Goal: Task Accomplishment & Management: Manage account settings

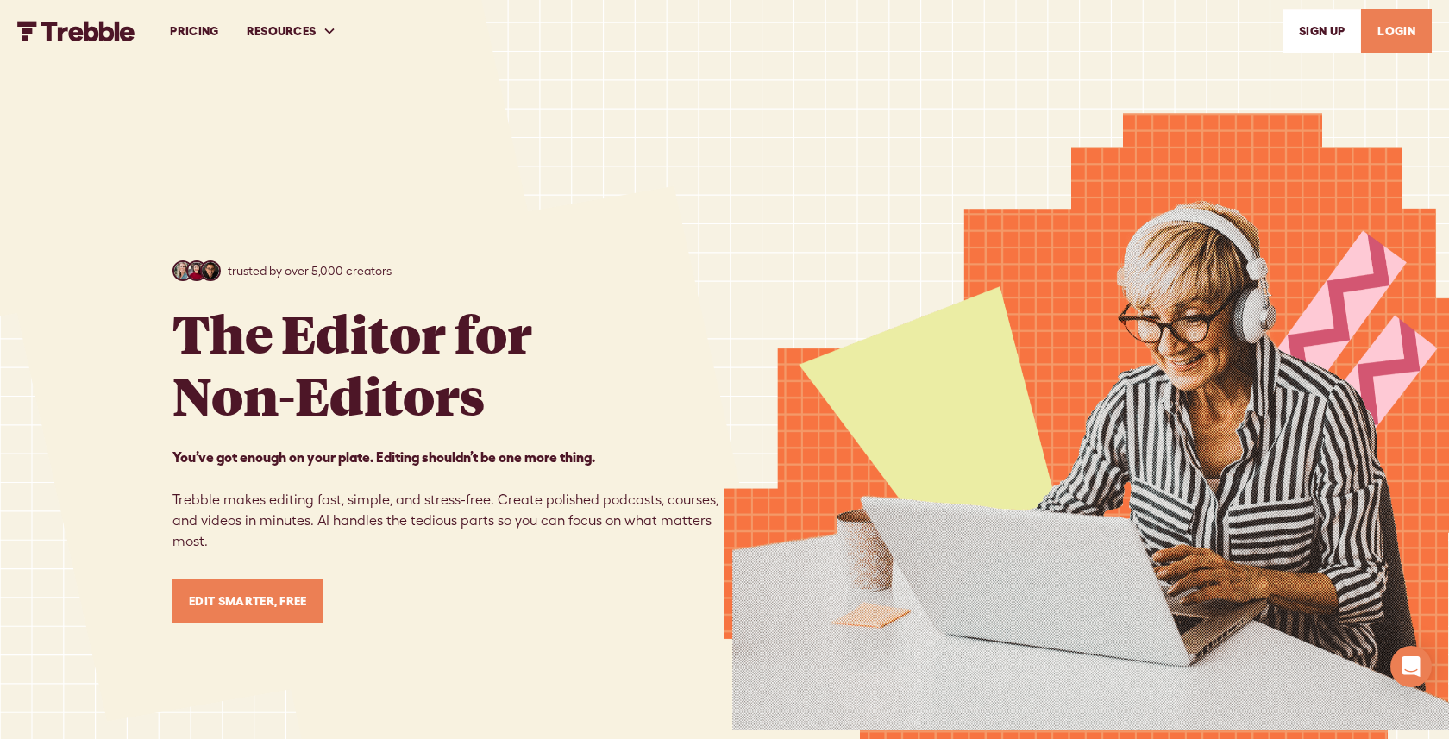
click at [1405, 35] on link "LOGIN" at bounding box center [1396, 31] width 71 height 44
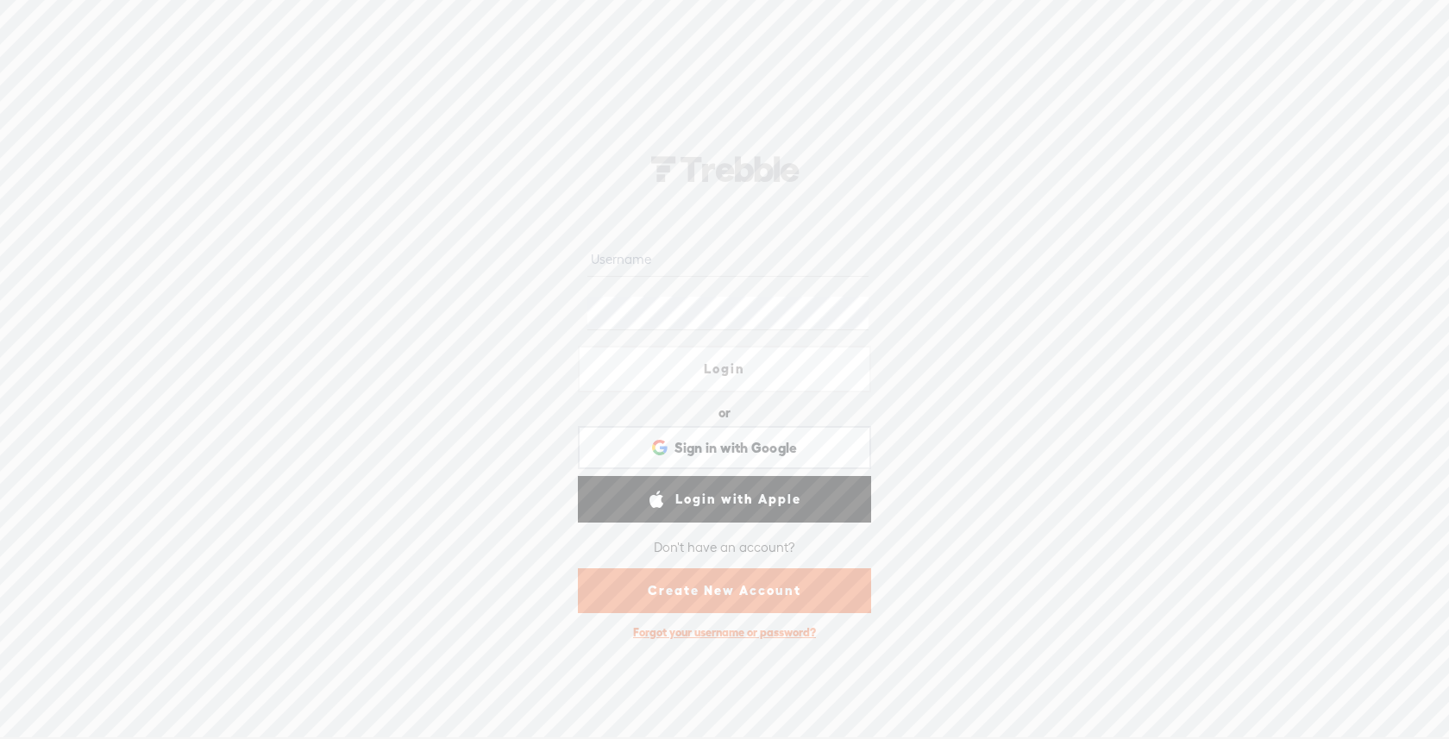
click at [685, 246] on input "text" at bounding box center [727, 260] width 280 height 34
click at [718, 443] on span "Sign in with Google" at bounding box center [735, 448] width 123 height 18
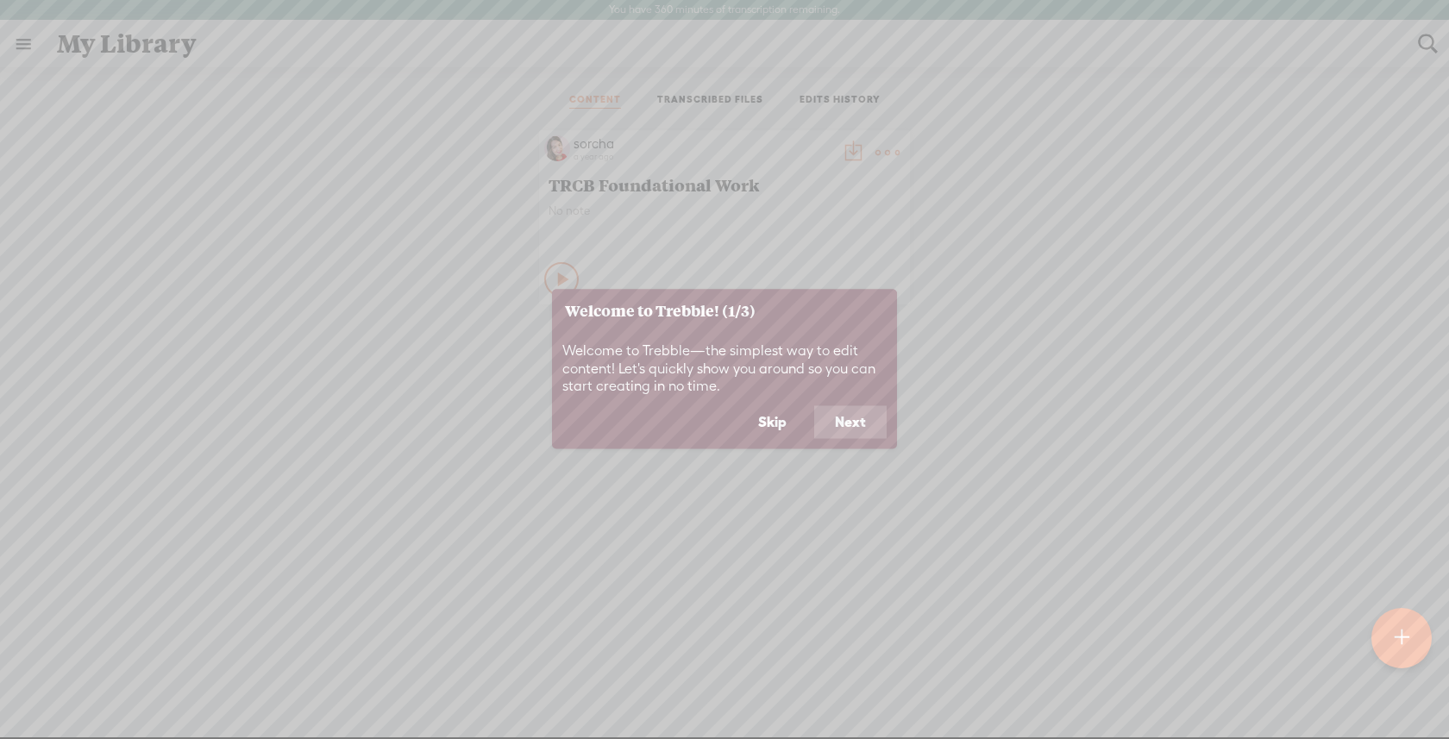
click at [780, 421] on button "Skip" at bounding box center [772, 422] width 70 height 33
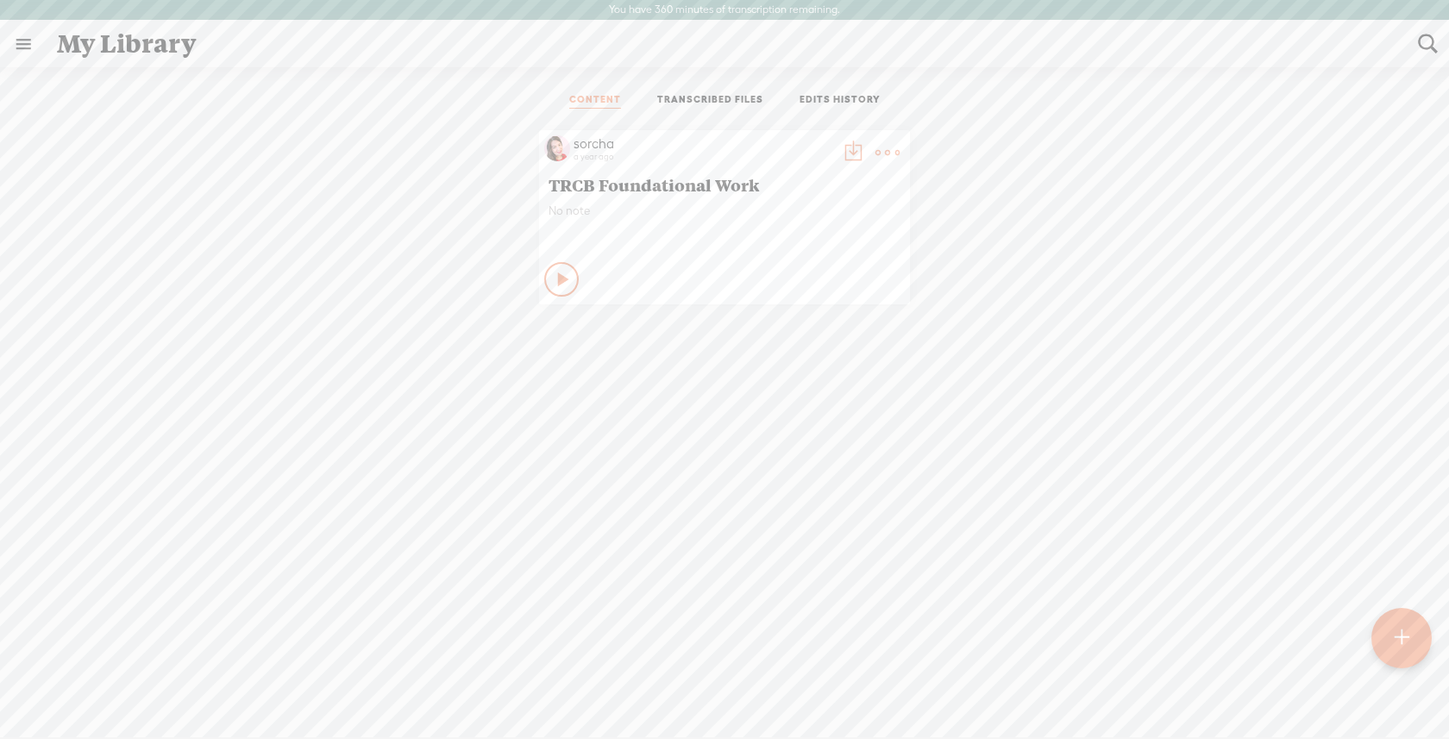
click at [25, 41] on link at bounding box center [23, 44] width 45 height 45
click at [93, 50] on div "sorcha" at bounding box center [100, 55] width 41 height 17
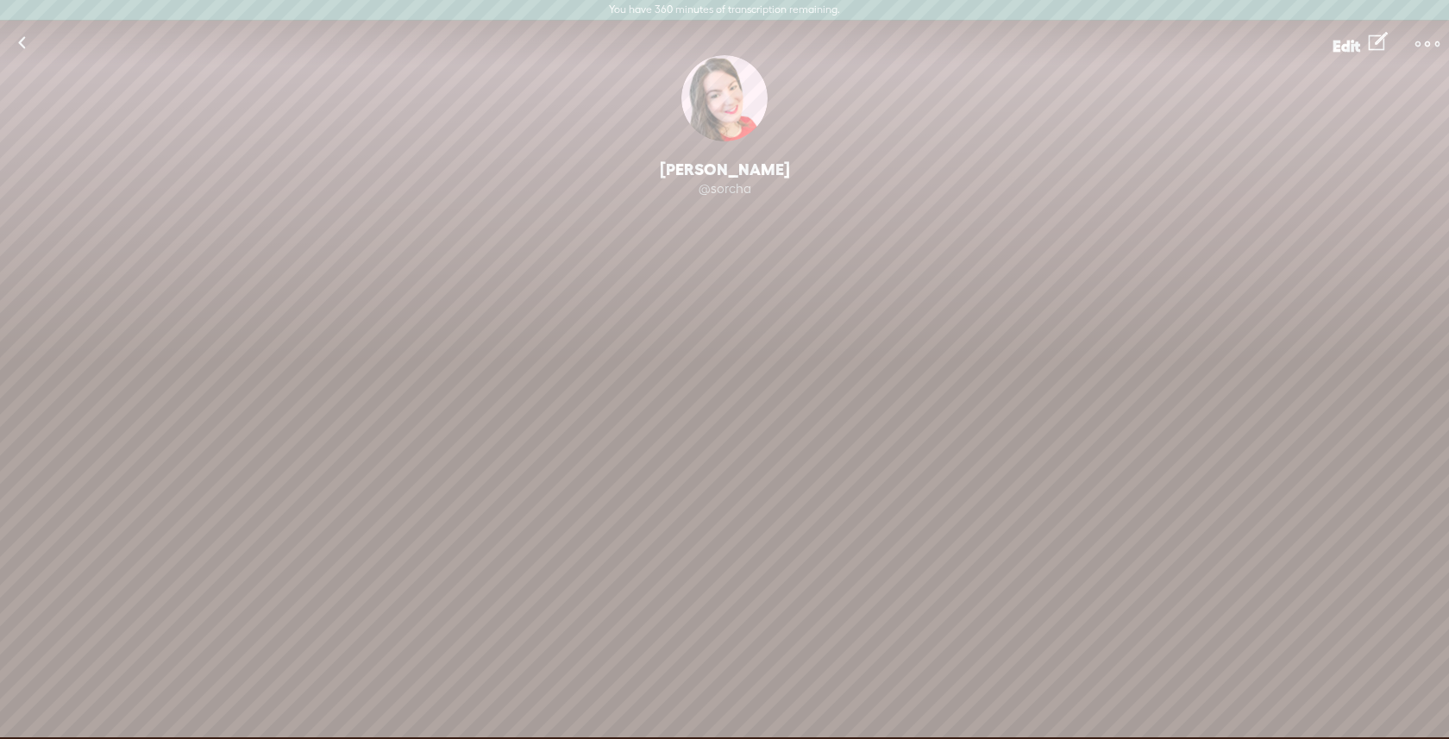
click at [1346, 42] on span "Edit" at bounding box center [1347, 46] width 28 height 18
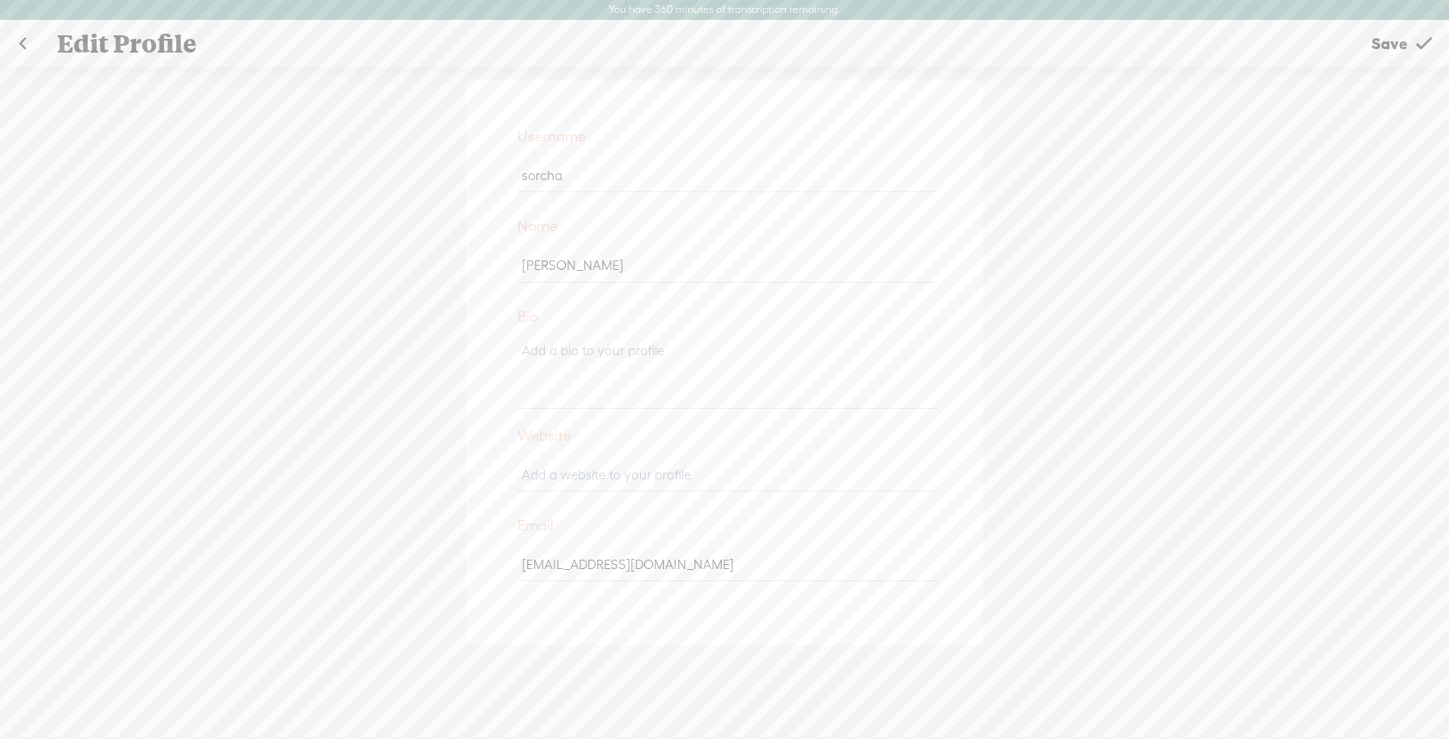
click at [612, 568] on input "[EMAIL_ADDRESS][DOMAIN_NAME]" at bounding box center [727, 565] width 418 height 34
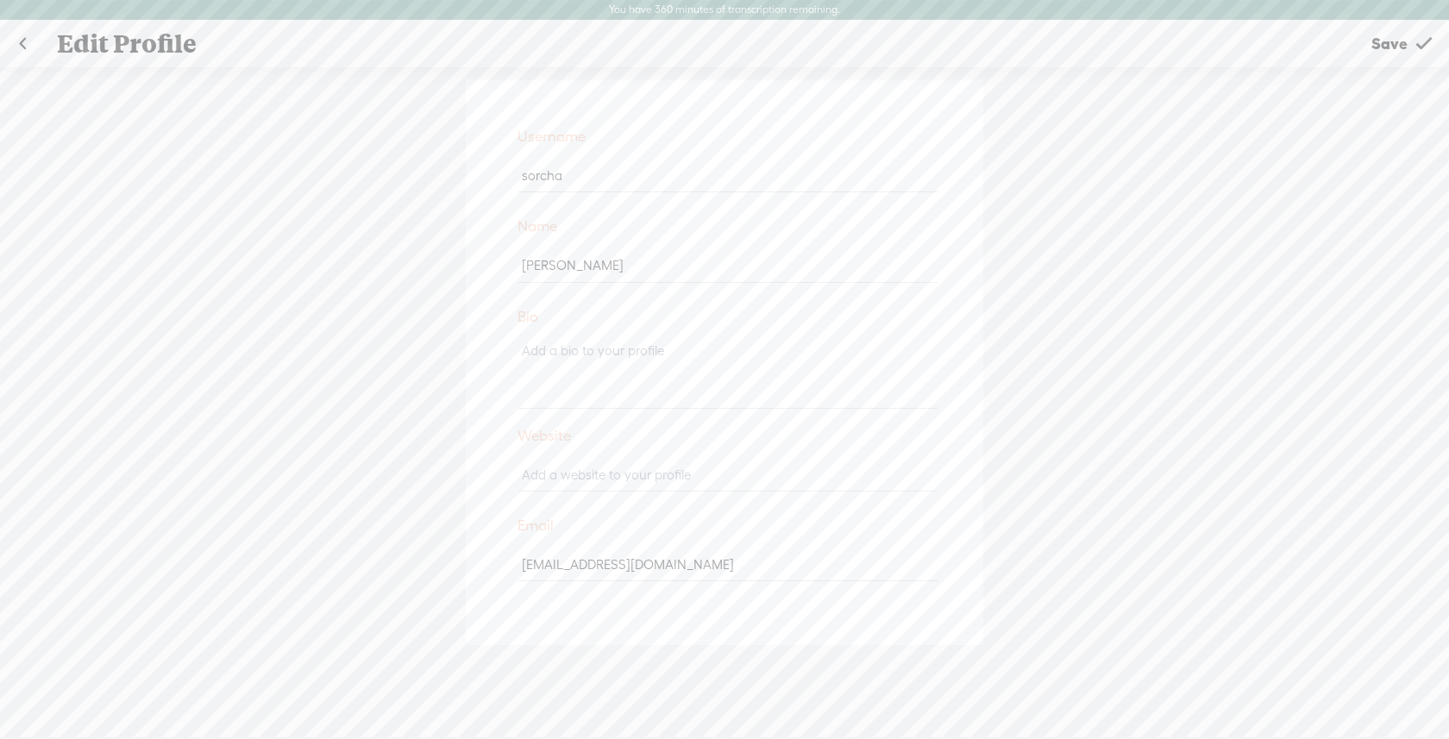
click at [822, 554] on input "[EMAIL_ADDRESS][DOMAIN_NAME]" at bounding box center [727, 565] width 418 height 34
type input "[EMAIL_ADDRESS][DOMAIN_NAME]"
click at [1392, 51] on span "Save" at bounding box center [1389, 44] width 36 height 44
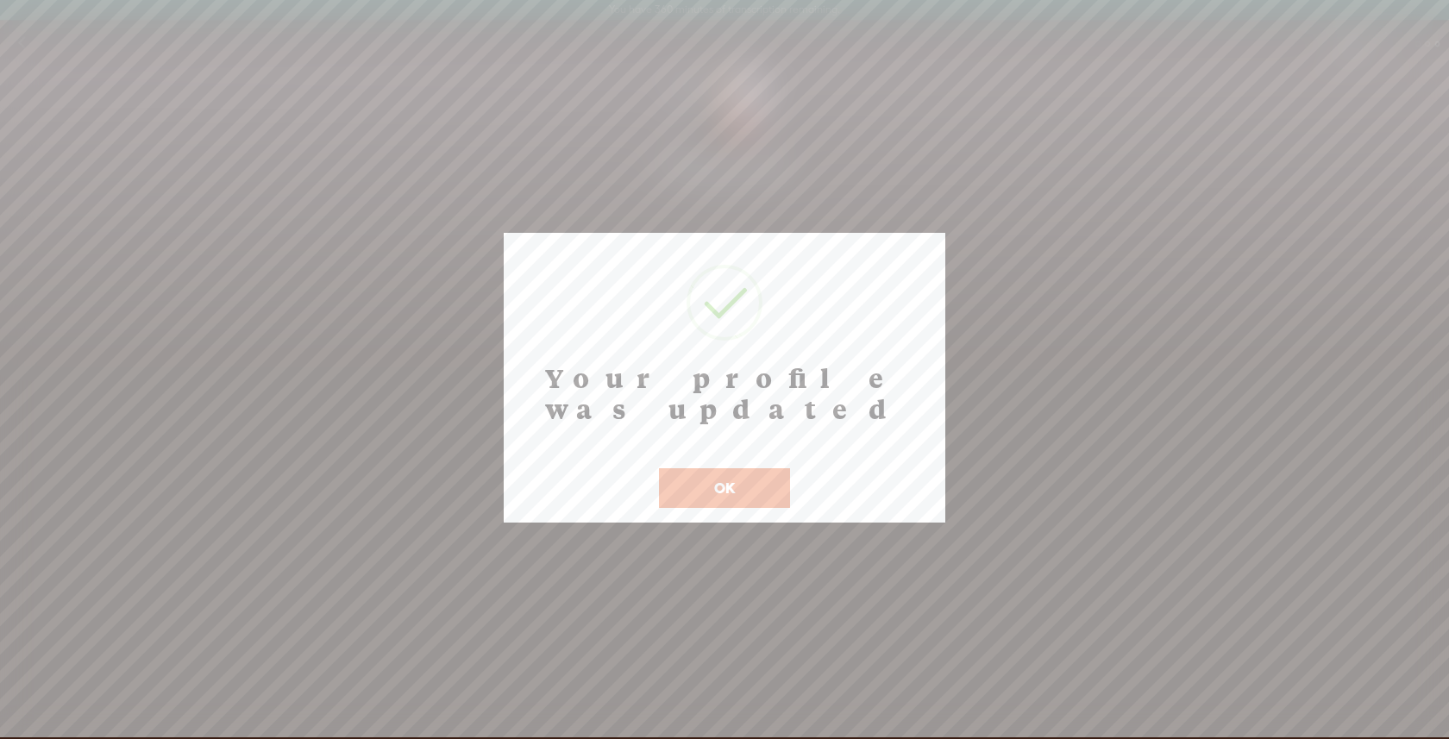
click at [721, 468] on button "OK" at bounding box center [724, 488] width 131 height 40
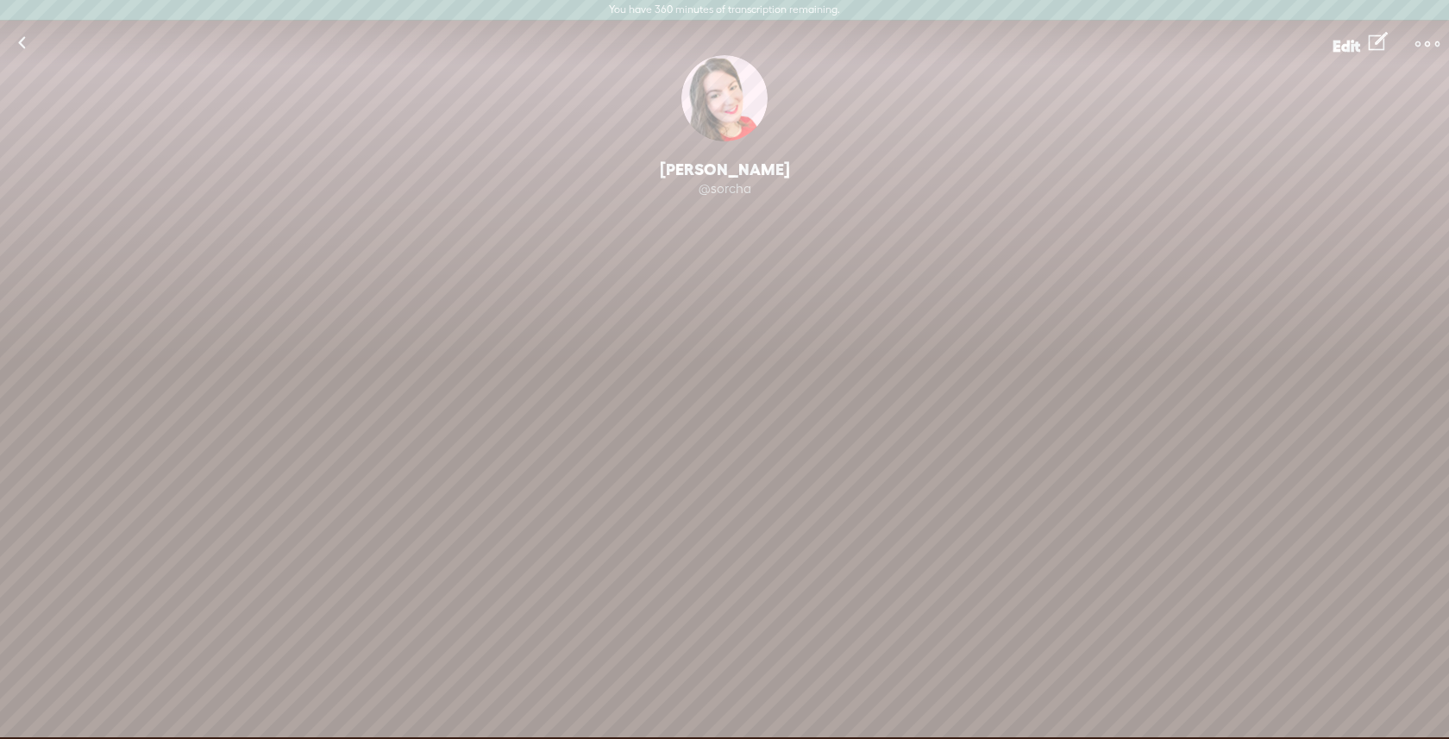
click at [1434, 38] on t at bounding box center [1427, 44] width 24 height 24
click at [1331, 140] on link "Change Password" at bounding box center [1343, 142] width 194 height 40
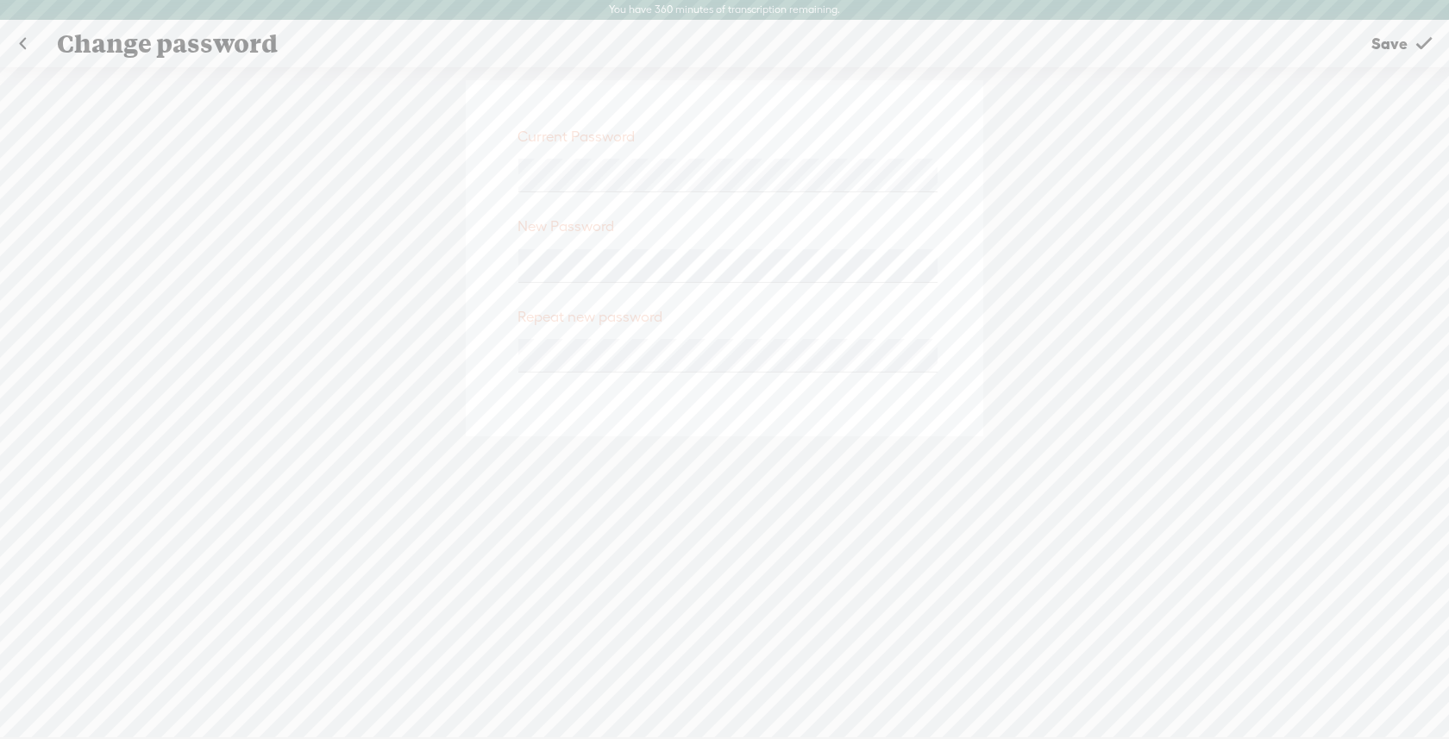
click at [1393, 53] on span "Save" at bounding box center [1389, 44] width 36 height 44
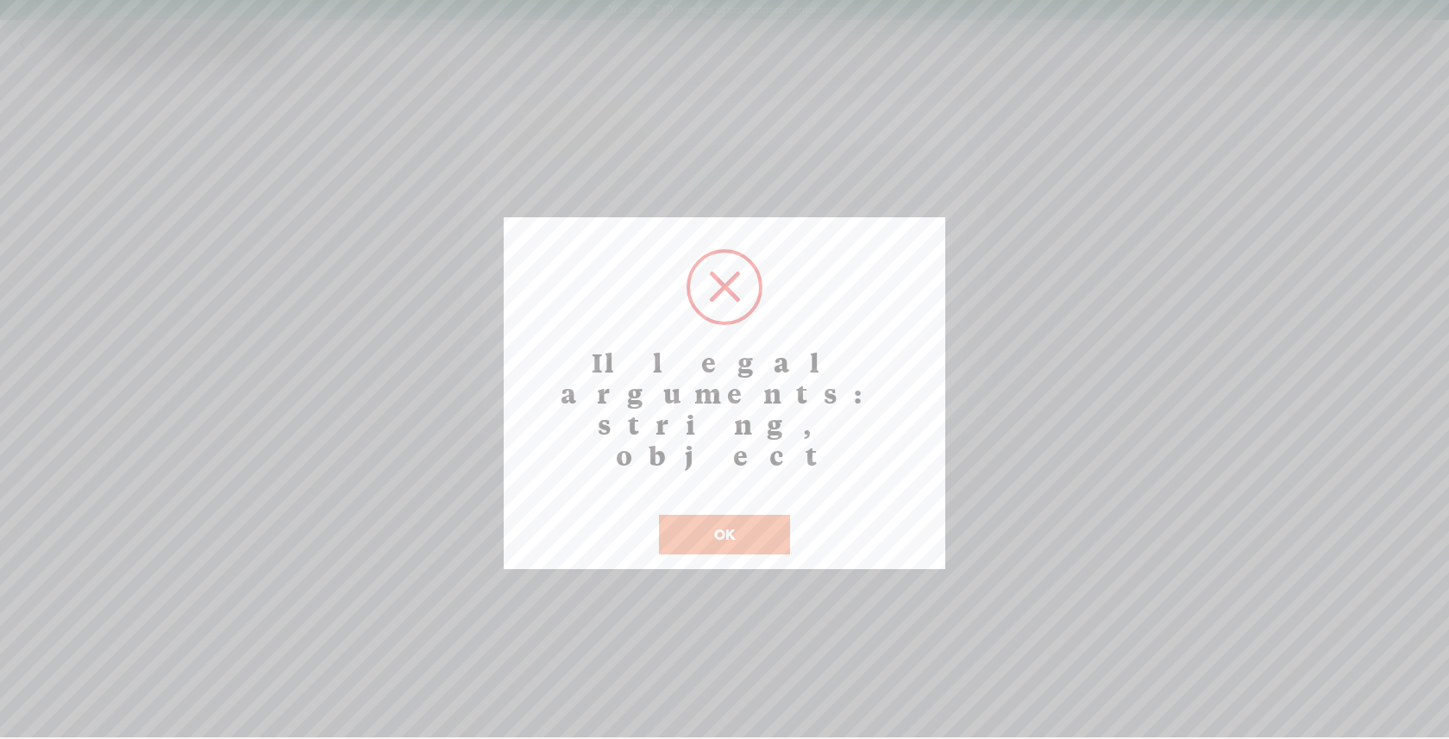
click at [732, 515] on button "OK" at bounding box center [724, 535] width 131 height 40
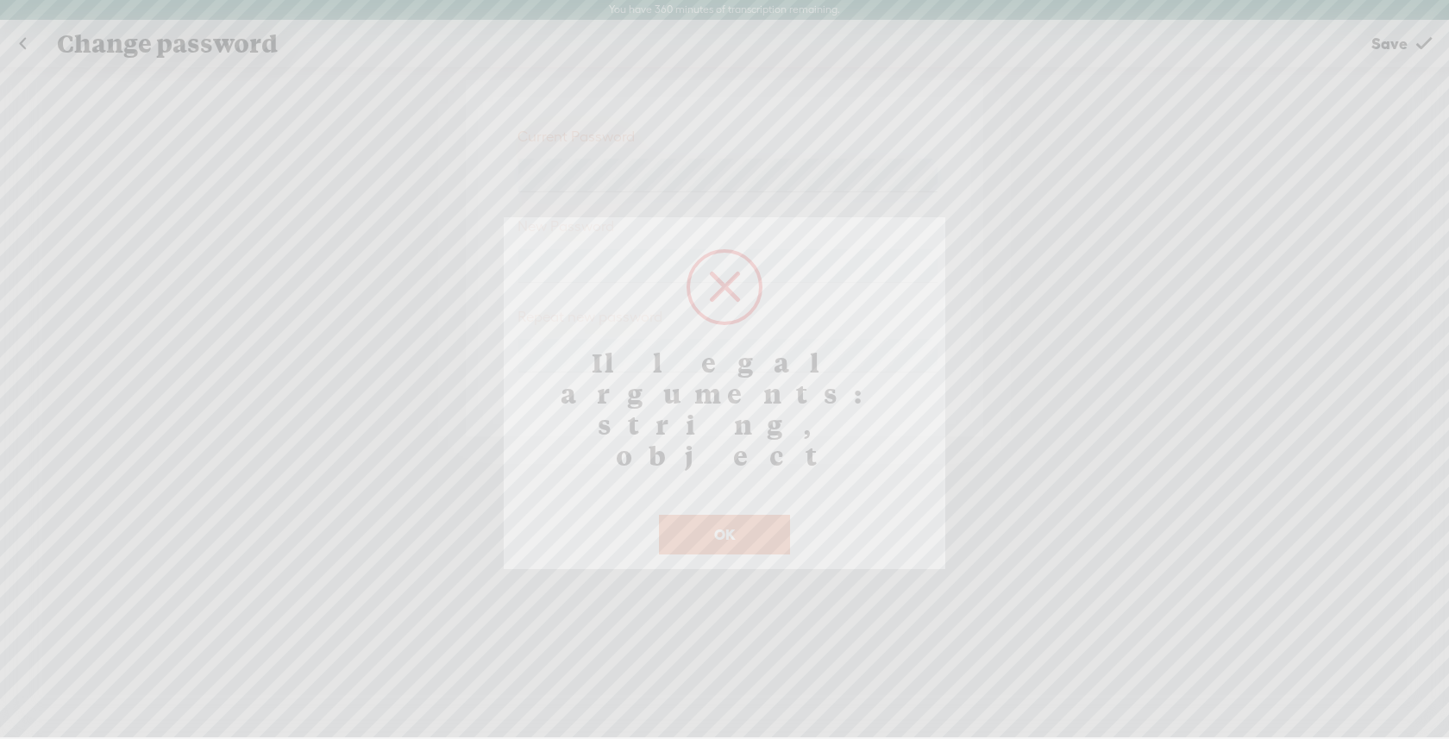
scroll to position [21, 0]
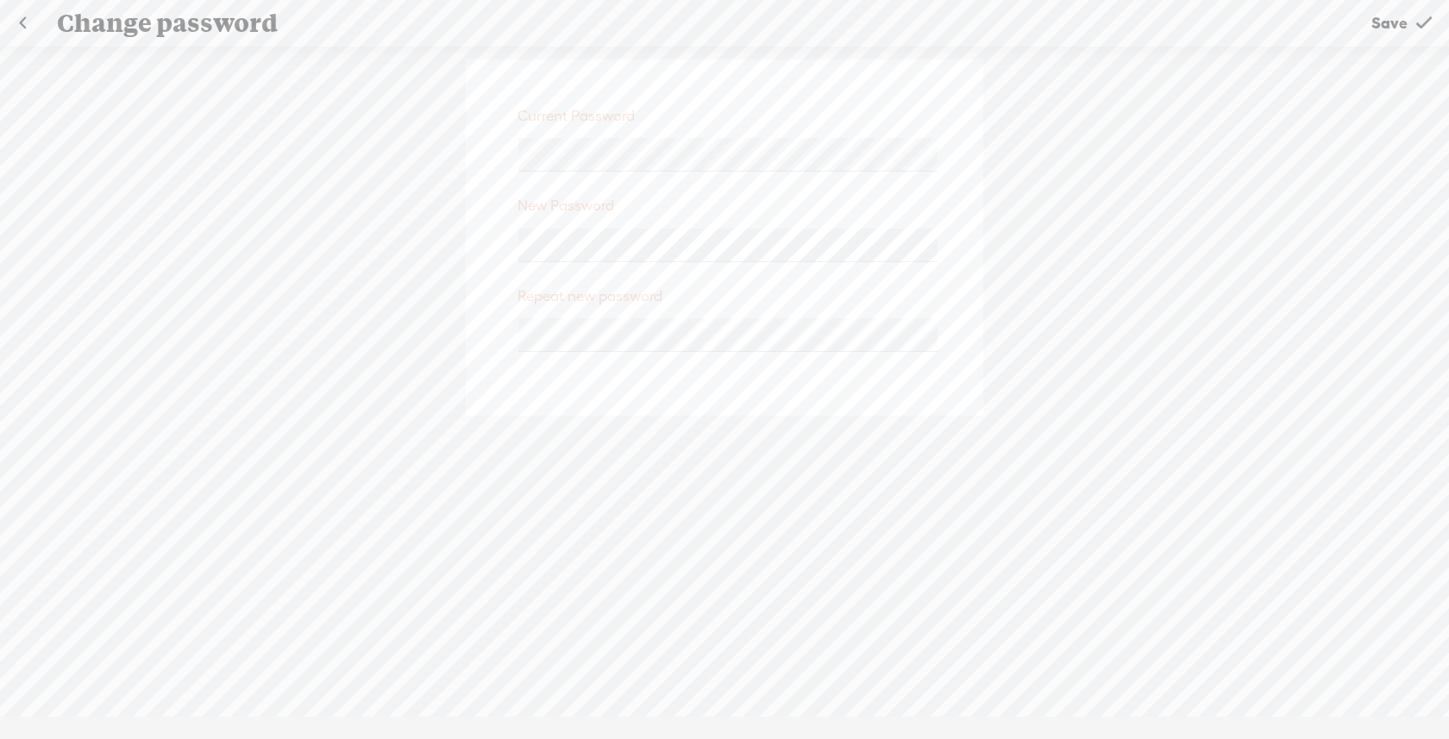
click at [36, 26] on link at bounding box center [22, 23] width 43 height 45
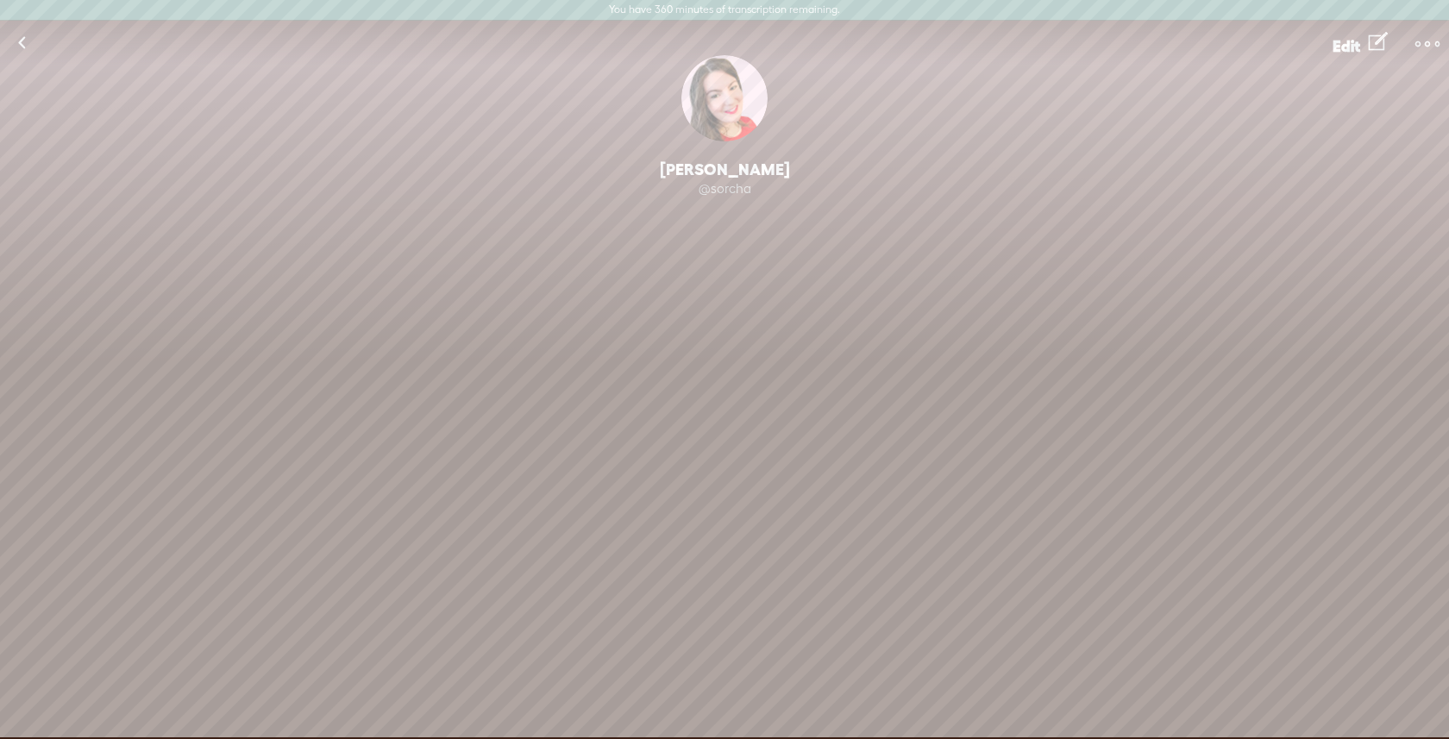
click at [18, 52] on link at bounding box center [21, 43] width 43 height 45
